Goal: Task Accomplishment & Management: Manage account settings

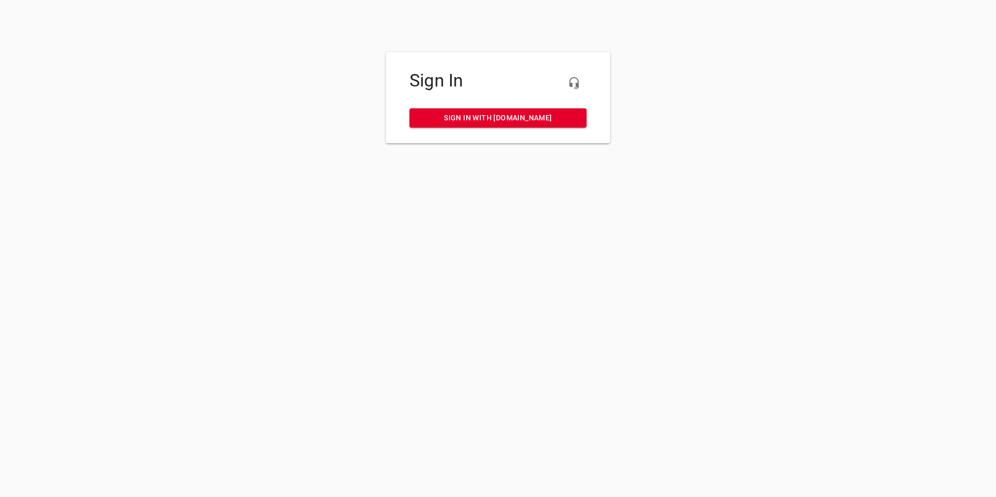
click at [501, 114] on span "Sign in with [DOMAIN_NAME]" at bounding box center [498, 118] width 160 height 13
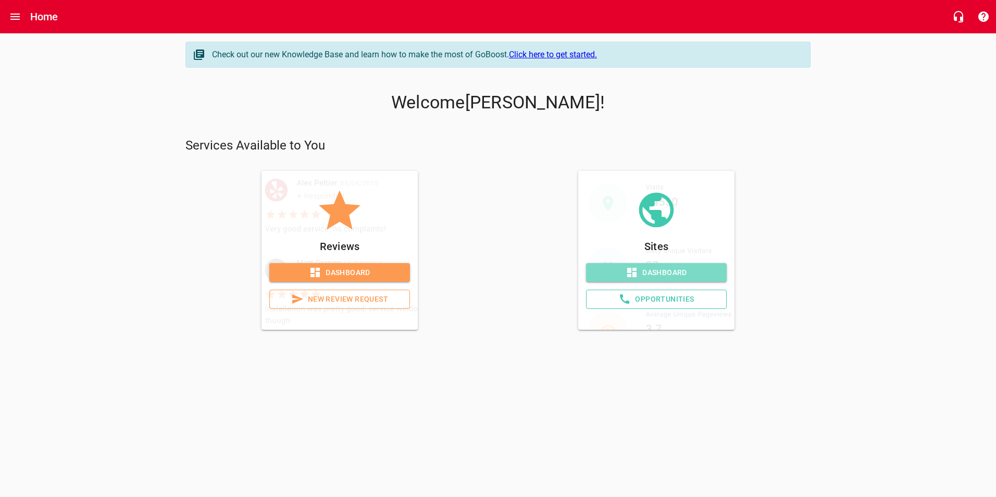
click at [650, 274] on span "Dashboard" at bounding box center [656, 272] width 124 height 13
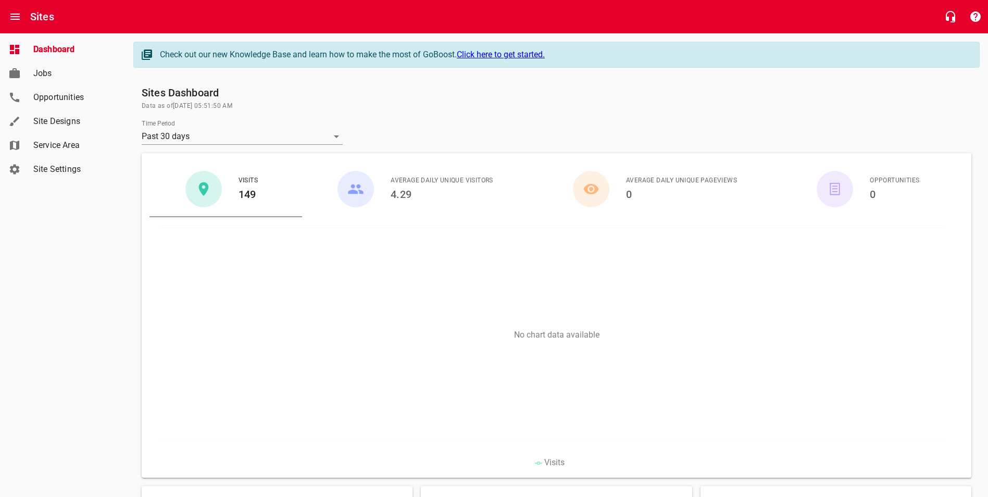
click at [51, 93] on span "Opportunities" at bounding box center [72, 97] width 79 height 13
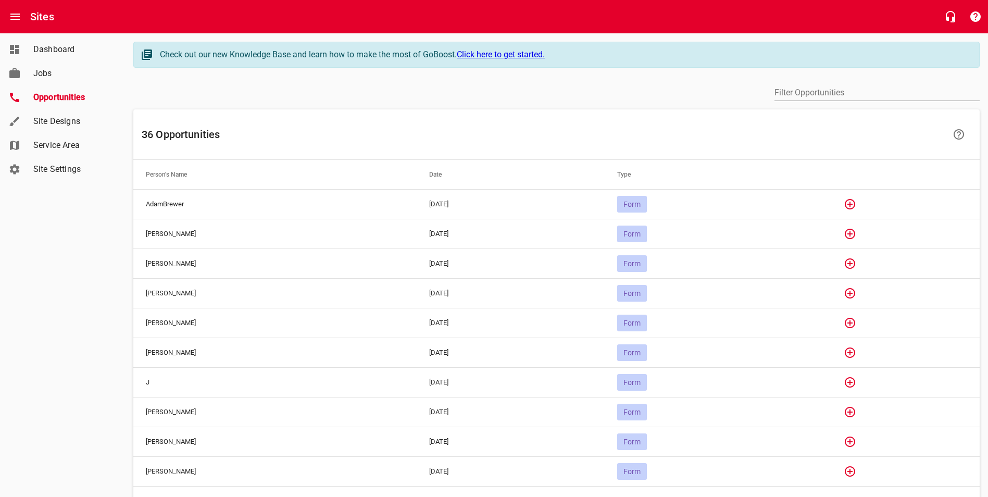
click at [174, 204] on td "AdamBrewer" at bounding box center [274, 204] width 283 height 30
click at [857, 202] on icon "button" at bounding box center [850, 204] width 13 height 13
